Goal: Task Accomplishment & Management: Manage account settings

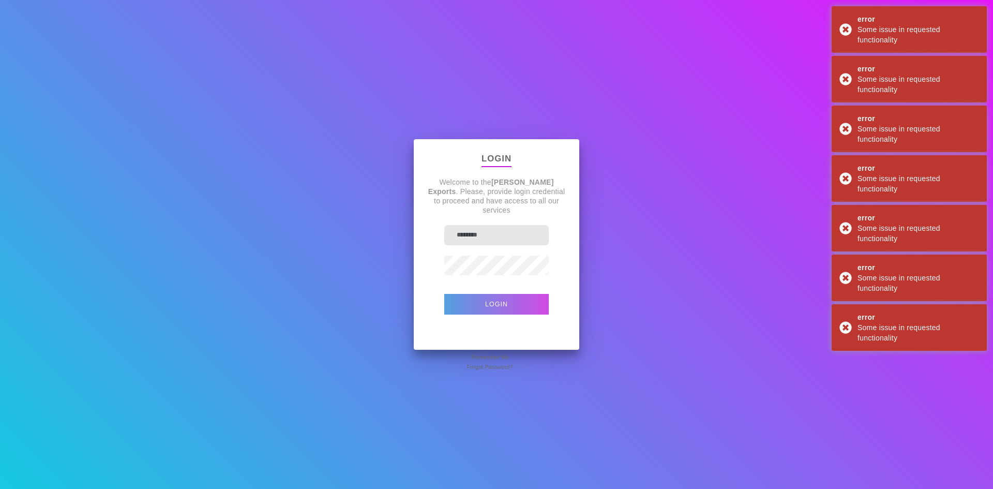
type input "********"
click at [531, 304] on button "Login" at bounding box center [496, 304] width 104 height 21
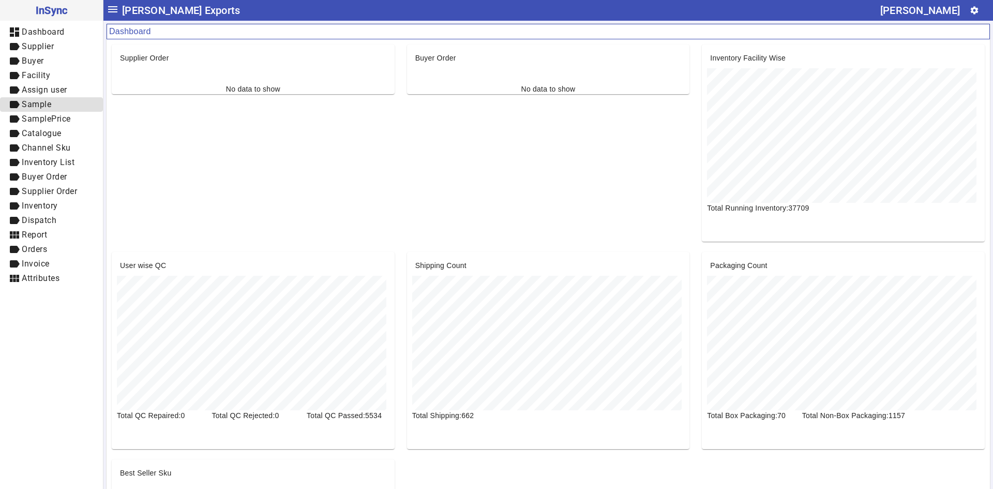
click at [33, 104] on span "Sample" at bounding box center [36, 104] width 29 height 10
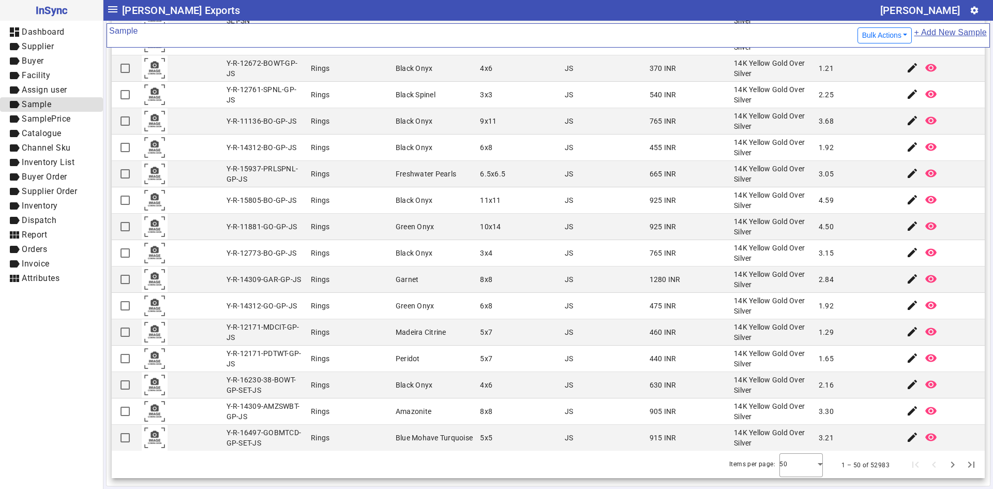
scroll to position [887, 0]
click at [796, 472] on div at bounding box center [800, 463] width 43 height 25
click at [787, 450] on div "50 100" at bounding box center [786, 423] width 43 height 58
click at [785, 442] on mat-option "100" at bounding box center [786, 434] width 43 height 25
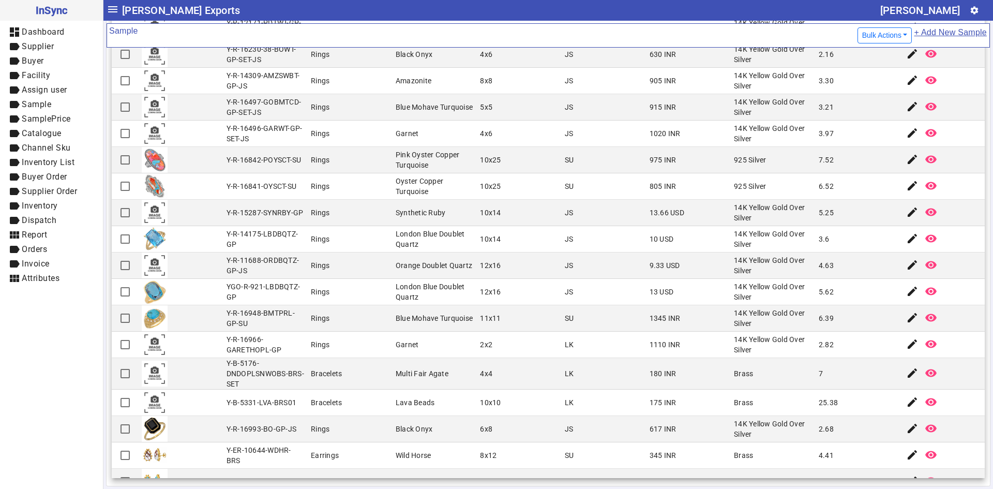
scroll to position [1229, 0]
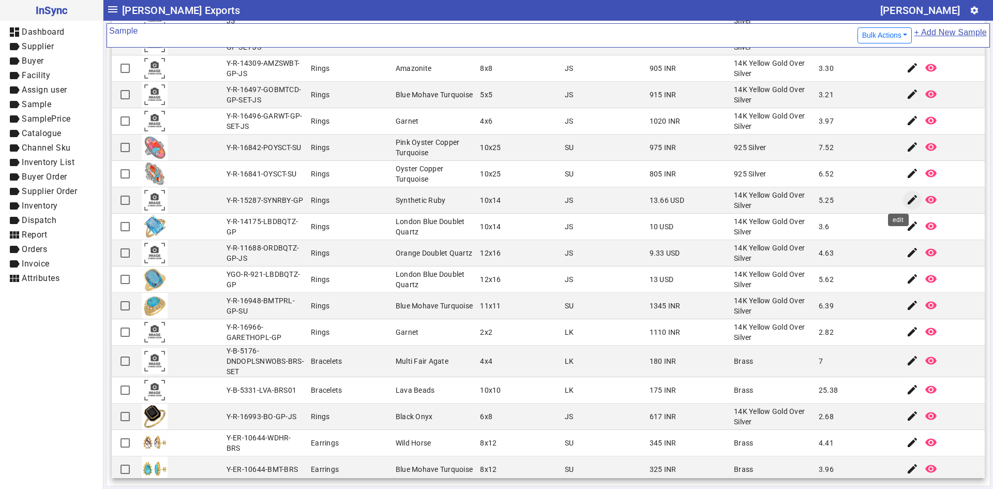
click at [906, 203] on mat-icon "edit" at bounding box center [912, 199] width 12 height 12
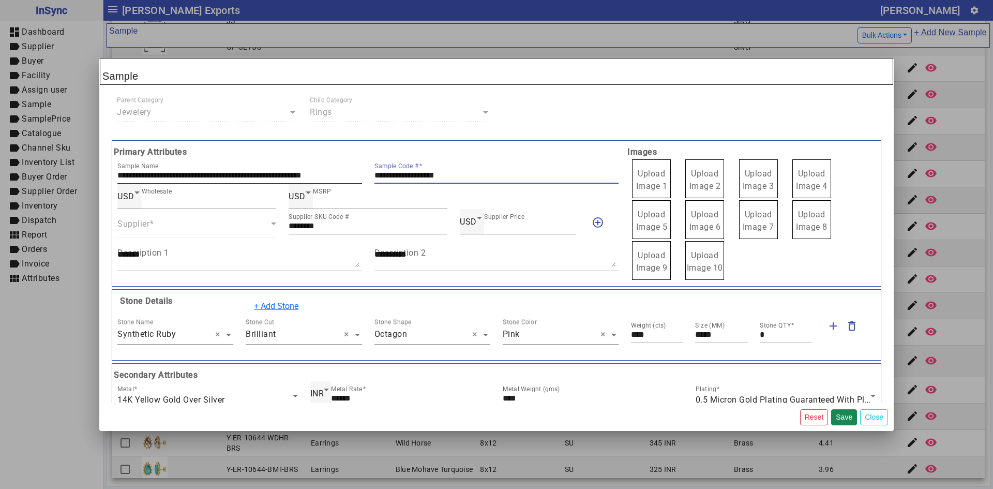
drag, startPoint x: 477, startPoint y: 175, endPoint x: 344, endPoint y: 175, distance: 132.9
click at [344, 175] on div "**********" at bounding box center [367, 170] width 513 height 25
click at [647, 185] on span "Upload Image 1" at bounding box center [652, 180] width 32 height 22
click at [0, 0] on input "Upload Image 1" at bounding box center [0, 0] width 0 height 0
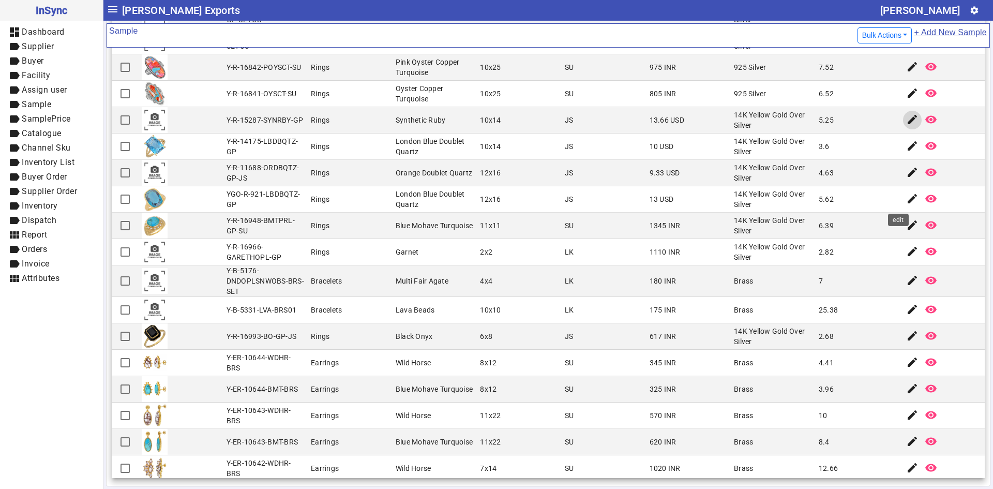
scroll to position [1280, 0]
